Goal: Information Seeking & Learning: Learn about a topic

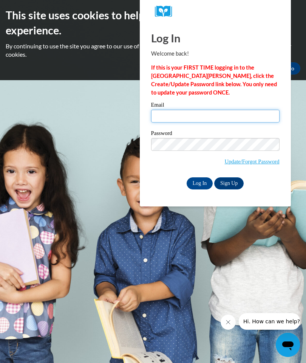
click at [159, 116] on input "Email" at bounding box center [215, 116] width 128 height 13
type input "crystalh@ymcaatlanta.org"
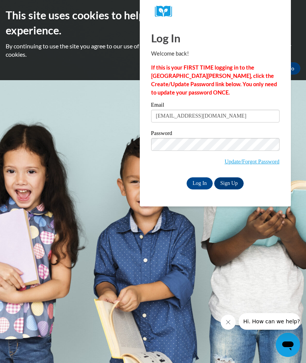
click at [201, 184] on input "Log In" at bounding box center [200, 183] width 26 height 12
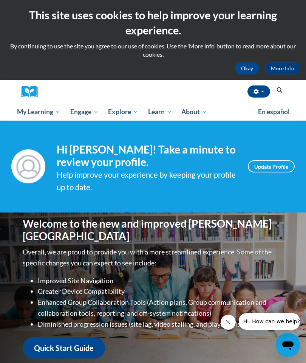
click at [0, 0] on span "My Course Progress" at bounding box center [0, 0] width 0 height 0
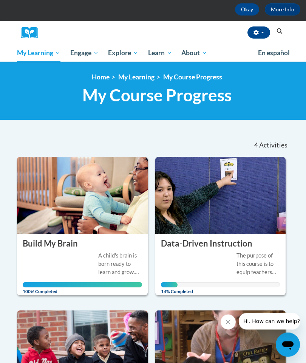
scroll to position [60, 0]
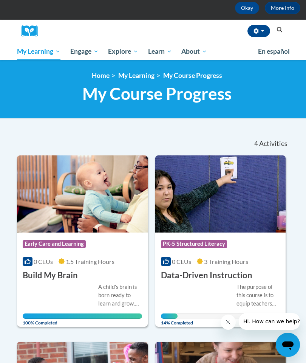
click at [195, 296] on div "The purpose of this course is to equip teachers with knowledge about data-drive…" at bounding box center [220, 301] width 119 height 36
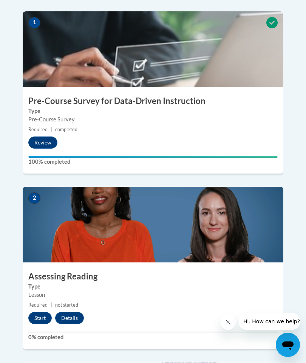
scroll to position [310, 0]
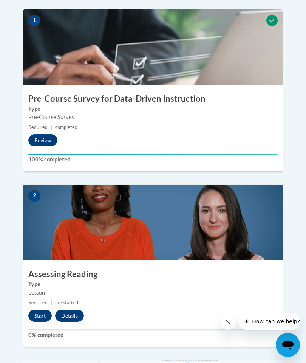
click at [40, 309] on button "Start" at bounding box center [39, 315] width 23 height 12
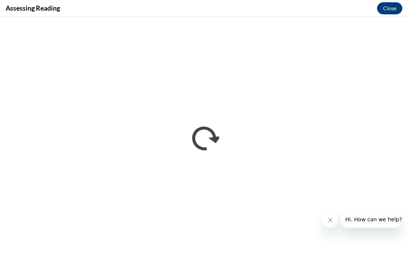
scroll to position [538, 0]
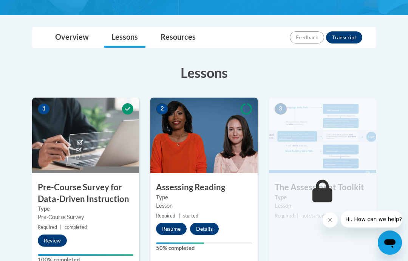
scroll to position [157, 0]
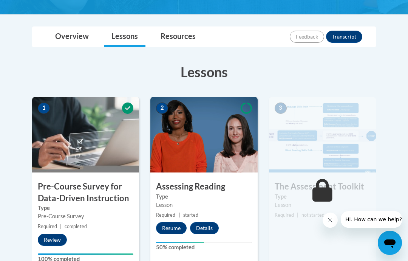
click at [198, 152] on img at bounding box center [203, 135] width 107 height 76
click at [211, 166] on img at bounding box center [203, 135] width 107 height 76
click at [166, 225] on button "Resume" at bounding box center [171, 228] width 31 height 12
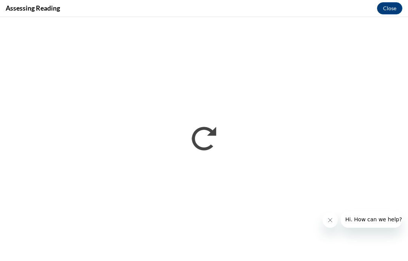
scroll to position [285, 0]
